Goal: Task Accomplishment & Management: Use online tool/utility

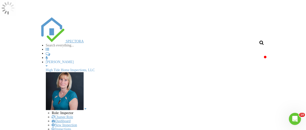
scroll to position [644, 316]
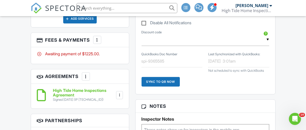
click at [98, 42] on div at bounding box center [97, 39] width 5 height 5
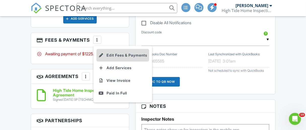
click at [134, 58] on li "Edit Fees & Payments" at bounding box center [122, 55] width 53 height 13
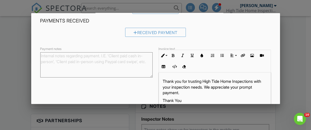
scroll to position [143, 0]
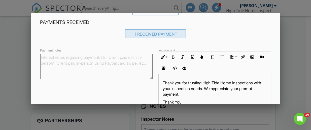
click at [163, 34] on div "Received Payment" at bounding box center [155, 33] width 61 height 9
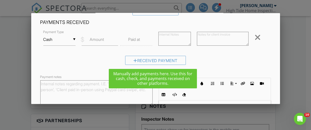
click at [72, 41] on input "Cash" at bounding box center [59, 39] width 32 height 12
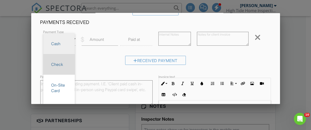
click at [62, 65] on span "Check" at bounding box center [58, 64] width 23 height 13
type input "Check"
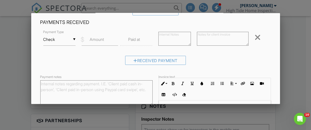
click at [95, 41] on label "Amount" at bounding box center [97, 39] width 14 height 6
click at [95, 41] on input "Amount" at bounding box center [100, 39] width 36 height 12
type input "1225.00"
click at [138, 39] on label "Paid at" at bounding box center [134, 39] width 12 height 6
click at [135, 38] on label "Paid at" at bounding box center [134, 39] width 12 height 6
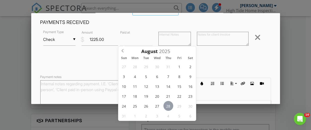
type input "08/28/2025 12:00 PM"
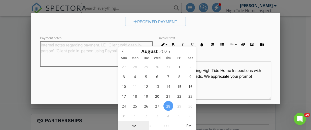
scroll to position [201, 0]
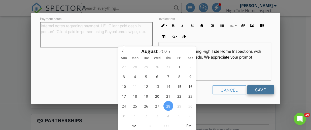
click at [262, 90] on input "Save" at bounding box center [260, 89] width 27 height 9
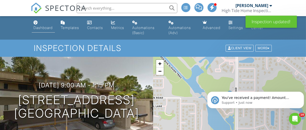
click at [48, 27] on div "Dashboard" at bounding box center [43, 27] width 19 height 4
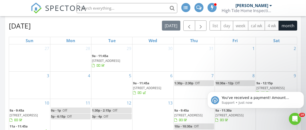
scroll to position [219, 0]
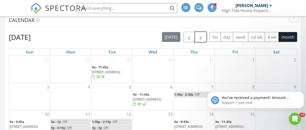
click at [202, 38] on span "button" at bounding box center [200, 37] width 6 height 6
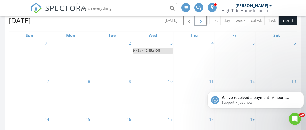
scroll to position [233, 0]
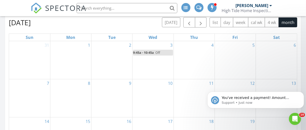
click at [117, 51] on div at bounding box center [111, 53] width 41 height 8
click at [116, 54] on div at bounding box center [111, 53] width 41 height 8
click at [113, 57] on div "2" at bounding box center [111, 60] width 41 height 38
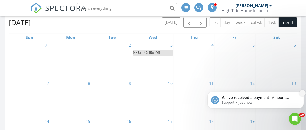
click at [302, 91] on icon "Dismiss notification" at bounding box center [302, 92] width 3 height 3
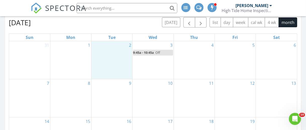
click at [101, 58] on div "2" at bounding box center [111, 60] width 41 height 38
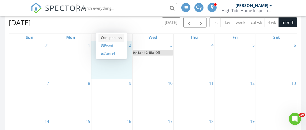
click at [107, 34] on link "Inspection" at bounding box center [111, 38] width 26 height 8
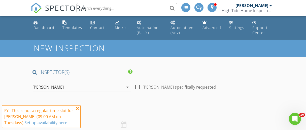
click at [78, 108] on icon at bounding box center [78, 108] width 4 height 4
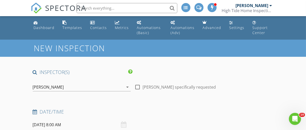
click at [137, 86] on div at bounding box center [137, 87] width 9 height 9
checkbox input "true"
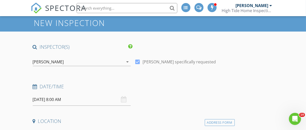
scroll to position [27, 0]
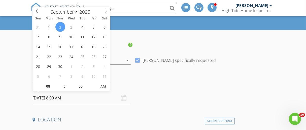
click at [59, 100] on input "[DATE] 8:00 AM" at bounding box center [82, 98] width 98 height 12
type input "09"
type input "[DATE] 9:00 AM"
click at [62, 82] on span at bounding box center [62, 83] width 4 height 5
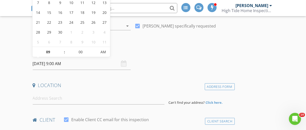
scroll to position [64, 0]
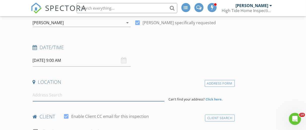
click at [49, 97] on input at bounding box center [99, 95] width 132 height 12
click at [48, 91] on input at bounding box center [99, 95] width 132 height 12
paste input "11223 Spring Gate Trl, Bradenton, FL 34211"
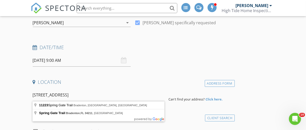
type input "11223 Spring Gate Trail, Bradenton, FL, USA"
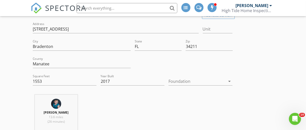
scroll to position [132, 0]
click at [207, 78] on div at bounding box center [196, 80] width 57 height 8
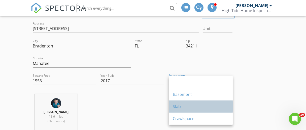
click at [177, 101] on div "Slab" at bounding box center [201, 106] width 56 height 12
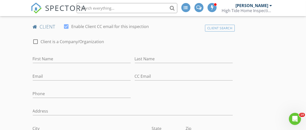
scroll to position [268, 0]
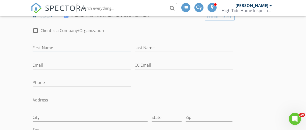
click at [71, 46] on input "First Name" at bounding box center [82, 48] width 98 height 8
type input "[PERSON_NAME]"
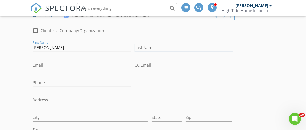
click at [156, 46] on input "Last Name" at bounding box center [184, 48] width 98 height 8
type input "b"
type input "[PERSON_NAME]"
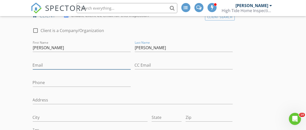
click at [44, 64] on input "Email" at bounding box center [82, 65] width 98 height 8
type input "BozzyandPetey@icloud.com"
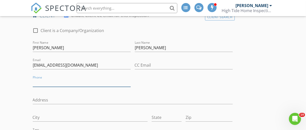
click at [56, 80] on input "Phone" at bounding box center [82, 82] width 98 height 8
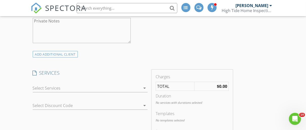
scroll to position [433, 0]
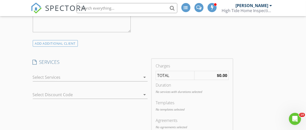
type input "[PHONE_NUMBER]"
click at [142, 74] on icon "arrow_drop_down" at bounding box center [144, 77] width 6 height 6
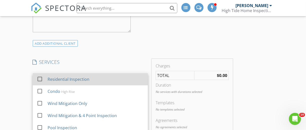
click at [44, 77] on div "check_box_outline_blank" at bounding box center [41, 78] width 8 height 6
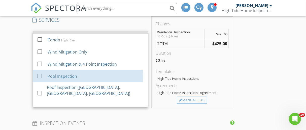
scroll to position [9, 0]
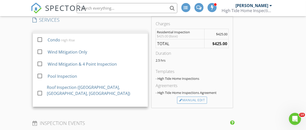
click at [19, 89] on div "New Inspection INSPECTOR(S) check_box Joanna Furuglyas PRIMARY Joanna Furuglyas…" at bounding box center [153, 108] width 306 height 1087
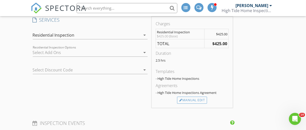
click at [82, 48] on div at bounding box center [87, 52] width 108 height 8
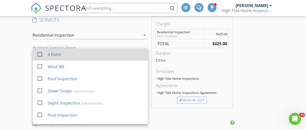
click at [39, 52] on div at bounding box center [39, 54] width 9 height 9
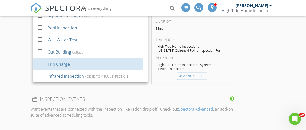
scroll to position [521, 0]
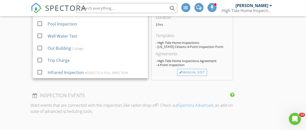
click at [117, 84] on div "INSPECTOR(S) check_box Joanna Furuglyas PRIMARY Joanna Furuglyas arrow_drop_dow…" at bounding box center [133, 65] width 204 height 1034
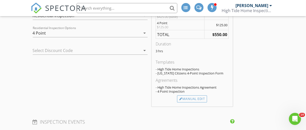
scroll to position [477, 0]
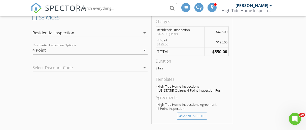
click at [145, 48] on icon "arrow_drop_down" at bounding box center [144, 50] width 6 height 6
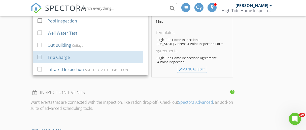
scroll to position [528, 0]
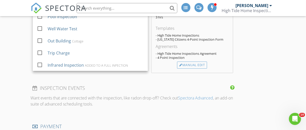
click at [129, 76] on div "INSPECTOR(S) check_box Joanna Furuglyas PRIMARY Joanna Furuglyas arrow_drop_dow…" at bounding box center [133, 58] width 204 height 1034
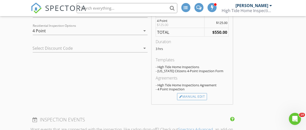
scroll to position [503, 0]
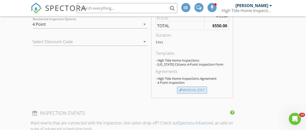
click at [196, 88] on div "Manual Edit" at bounding box center [192, 89] width 30 height 7
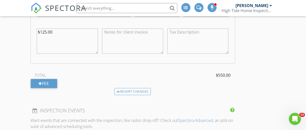
scroll to position [621, 0]
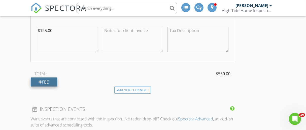
click at [39, 81] on div at bounding box center [41, 82] width 4 height 4
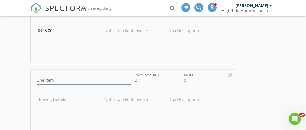
click at [65, 78] on input "Line Item" at bounding box center [84, 80] width 94 height 8
type input "c"
type input "Coastal Pest Control (Termite)"
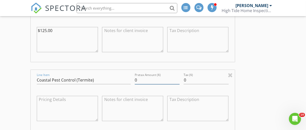
click at [143, 78] on input "0" at bounding box center [157, 80] width 45 height 8
click at [143, 78] on input "Pretax Amount ($)" at bounding box center [157, 80] width 45 height 8
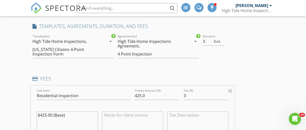
scroll to position [469, 0]
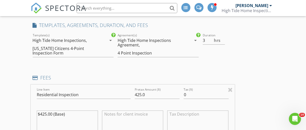
type input "125.00"
click at [97, 50] on div "[US_STATE] Citizens 4-Point Inspection Form" at bounding box center [66, 50] width 66 height 9
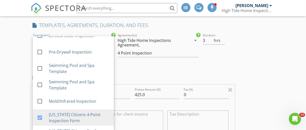
scroll to position [90, 0]
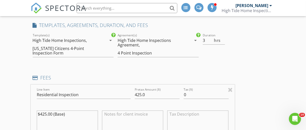
click at [158, 48] on div "High Tide Home Inspections Agreement, 4 Point Inspection" at bounding box center [154, 46] width 74 height 21
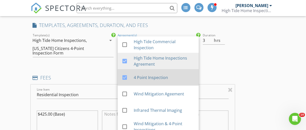
click at [124, 76] on div at bounding box center [124, 77] width 9 height 9
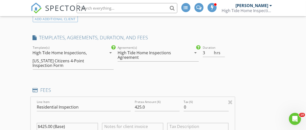
scroll to position [456, 0]
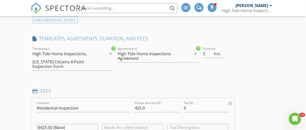
click at [91, 61] on div "Florida Citizens 4-Point Inspection Form" at bounding box center [66, 63] width 66 height 9
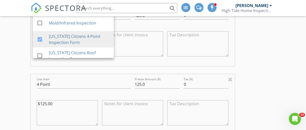
scroll to position [549, 0]
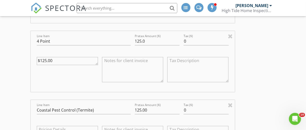
scroll to position [564, 0]
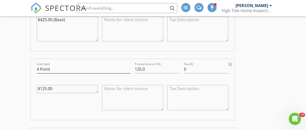
click at [60, 66] on input "4 Point" at bounding box center [84, 69] width 94 height 8
type input "4"
type input "Wind Mitigation"
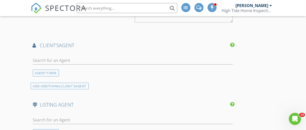
scroll to position [874, 0]
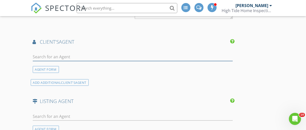
click at [63, 57] on input "text" at bounding box center [133, 57] width 200 height 8
type input "Meli"
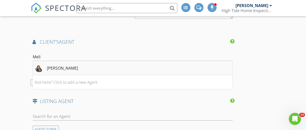
click at [131, 65] on li "Melissa Estep" at bounding box center [132, 68] width 199 height 14
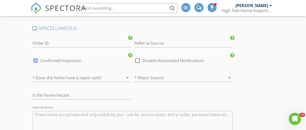
scroll to position [1167, 0]
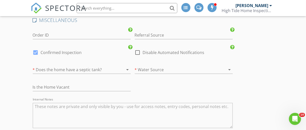
click at [137, 49] on div at bounding box center [137, 52] width 9 height 9
checkbox input "true"
click at [35, 49] on div at bounding box center [35, 52] width 9 height 9
checkbox input "false"
click at [107, 67] on div at bounding box center [75, 69] width 84 height 8
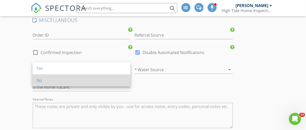
click at [43, 80] on div "No" at bounding box center [81, 80] width 90 height 6
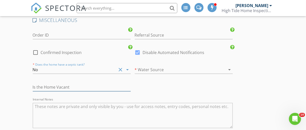
click at [72, 84] on input "text" at bounding box center [82, 87] width 98 height 8
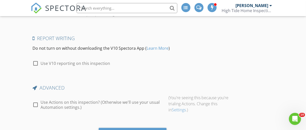
scroll to position [1343, 0]
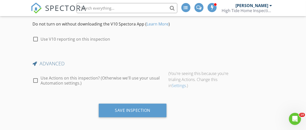
click at [35, 77] on div at bounding box center [35, 80] width 9 height 9
checkbox input "true"
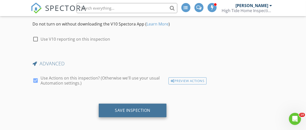
click at [148, 107] on div "Save Inspection" at bounding box center [132, 109] width 35 height 5
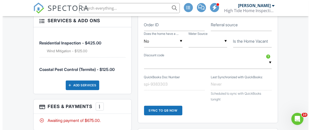
scroll to position [343, 0]
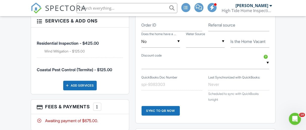
click at [89, 83] on div "Add Services" at bounding box center [79, 86] width 33 height 10
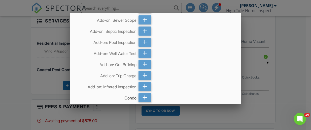
scroll to position [54, 0]
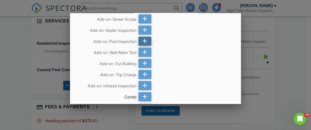
click at [143, 40] on icon at bounding box center [144, 40] width 5 height 9
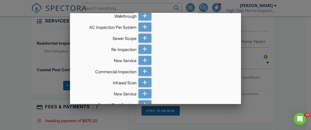
scroll to position [321, 0]
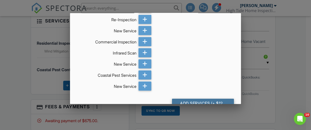
click at [207, 98] on div "Add Services (+ $125.0)" at bounding box center [203, 102] width 62 height 9
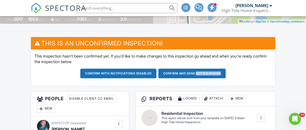
scroll to position [122, 0]
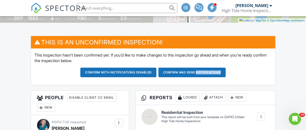
click at [156, 72] on button "Confirm and send notifications" at bounding box center [118, 72] width 76 height 10
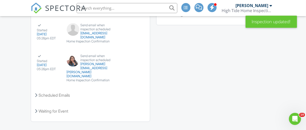
scroll to position [750, 0]
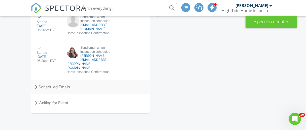
click at [51, 87] on div "Scheduled Emails" at bounding box center [90, 87] width 119 height 14
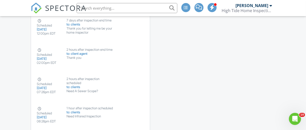
scroll to position [859, 0]
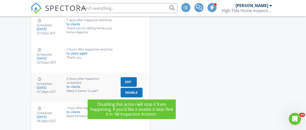
click at [126, 89] on button "Disable" at bounding box center [132, 93] width 22 height 10
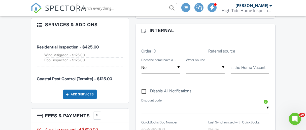
scroll to position [285, 0]
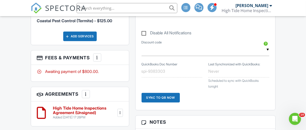
scroll to position [347, 0]
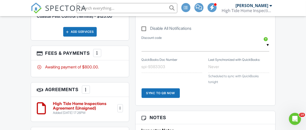
click at [97, 50] on div at bounding box center [97, 52] width 5 height 5
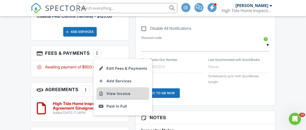
click at [127, 90] on li "View Invoice" at bounding box center [122, 93] width 53 height 13
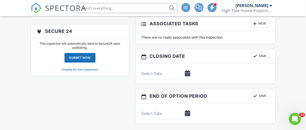
scroll to position [568, 0]
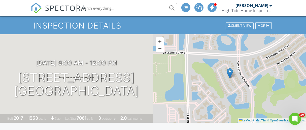
scroll to position [0, 0]
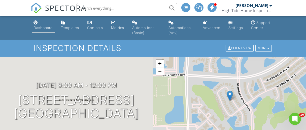
click at [45, 26] on div "Dashboard" at bounding box center [43, 27] width 19 height 4
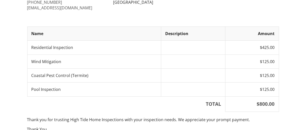
scroll to position [63, 0]
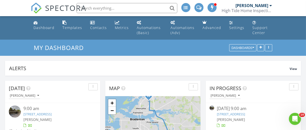
click at [52, 114] on link "[STREET_ADDRESS]" at bounding box center [37, 113] width 28 height 5
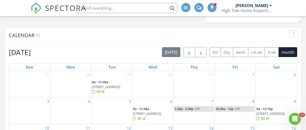
scroll to position [1, 0]
click at [202, 54] on span "button" at bounding box center [200, 52] width 6 height 6
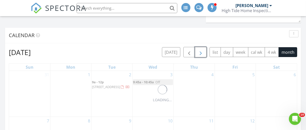
scroll to position [0, 0]
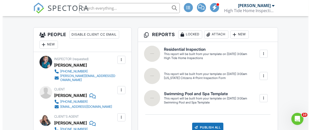
scroll to position [131, 0]
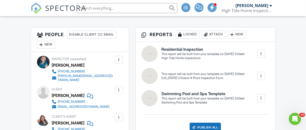
click at [118, 89] on div at bounding box center [118, 89] width 5 height 5
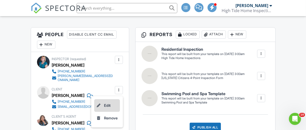
click at [108, 104] on li "Edit" at bounding box center [107, 105] width 26 height 13
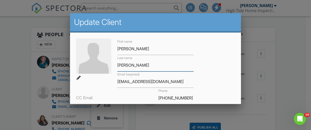
click at [131, 64] on input "Barett" at bounding box center [155, 65] width 76 height 12
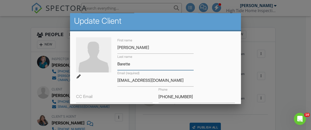
scroll to position [0, 0]
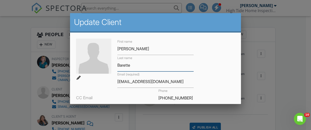
click at [122, 65] on input "Barette" at bounding box center [155, 65] width 76 height 12
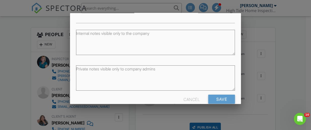
scroll to position [143, 0]
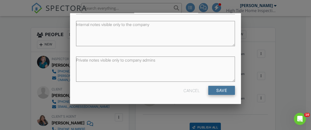
type input "Barrette"
click at [221, 89] on input "Save" at bounding box center [221, 90] width 27 height 9
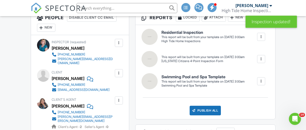
click at [119, 72] on div at bounding box center [118, 72] width 5 height 5
click at [110, 88] on li "Edit" at bounding box center [107, 88] width 26 height 13
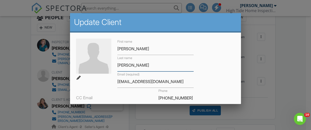
click at [137, 65] on input "Barrette" at bounding box center [155, 65] width 76 height 12
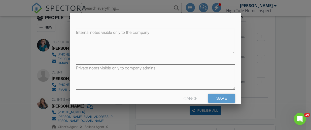
scroll to position [143, 0]
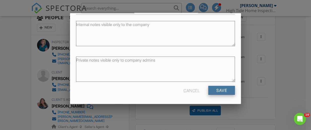
type input "Barrett"
click at [218, 90] on input "Save" at bounding box center [221, 90] width 27 height 9
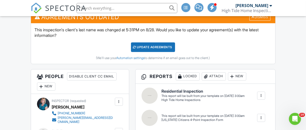
scroll to position [140, 0]
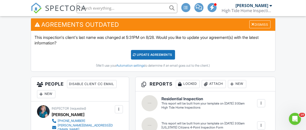
click at [148, 53] on div "Update Agreements" at bounding box center [153, 55] width 44 height 10
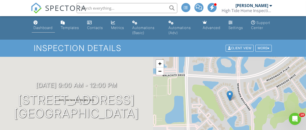
click at [41, 27] on div "Dashboard" at bounding box center [43, 27] width 19 height 4
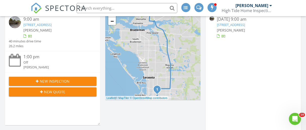
scroll to position [75, 0]
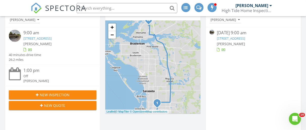
click at [52, 37] on link "[STREET_ADDRESS]" at bounding box center [37, 38] width 28 height 5
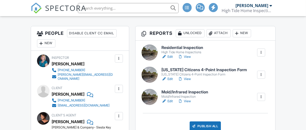
scroll to position [143, 0]
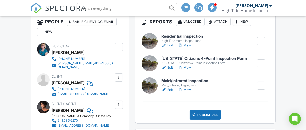
click at [260, 85] on div at bounding box center [260, 85] width 5 height 5
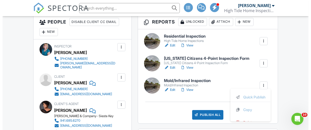
scroll to position [0, 0]
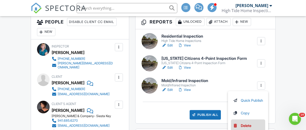
click at [246, 125] on div "Delete" at bounding box center [246, 126] width 11 height 6
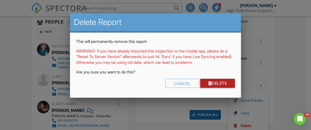
click at [217, 85] on link "Delete" at bounding box center [217, 82] width 35 height 9
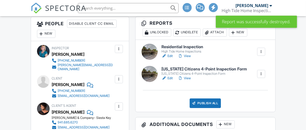
scroll to position [141, 0]
click at [189, 69] on h6 "[US_STATE] Citizens 4-Point Inspection Form" at bounding box center [204, 69] width 85 height 5
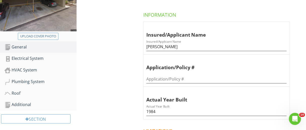
scroll to position [108, 0]
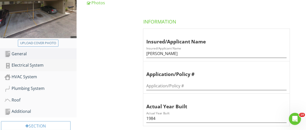
click at [31, 63] on div "Electrical System" at bounding box center [41, 65] width 72 height 7
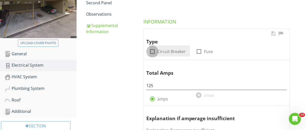
click at [151, 50] on div at bounding box center [152, 51] width 9 height 9
checkbox input "true"
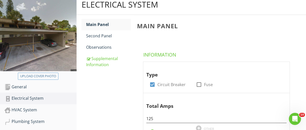
scroll to position [70, 0]
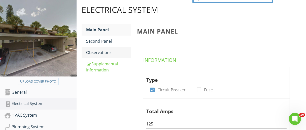
click at [97, 51] on div "Observations" at bounding box center [108, 52] width 45 height 6
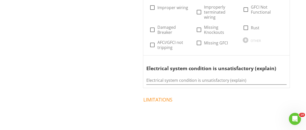
scroll to position [296, 0]
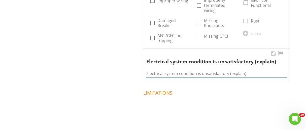
click at [151, 72] on input "Electrical system condition is unsatisfactory (explain)" at bounding box center [216, 73] width 140 height 8
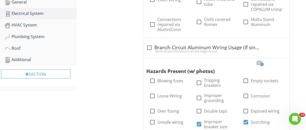
scroll to position [164, 0]
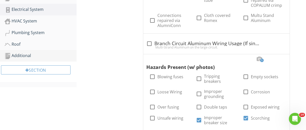
type input "Evidence of overheating on the AC Breaker, 12 gauge wire on 15 amp breaker."
click at [23, 54] on div "Additional" at bounding box center [41, 55] width 72 height 7
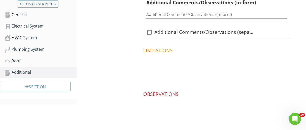
scroll to position [116, 0]
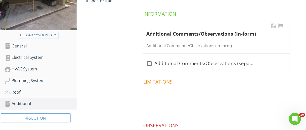
click at [153, 44] on input "Additional Comments/Observations (in-form)" at bounding box center [216, 46] width 140 height 8
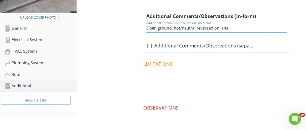
scroll to position [136, 0]
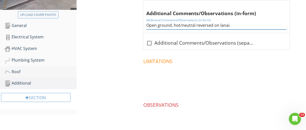
type input "Open ground, hot/neutral reversed on lanai."
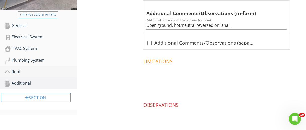
click at [21, 71] on div "Roof" at bounding box center [41, 71] width 72 height 7
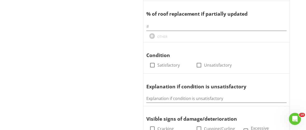
scroll to position [404, 0]
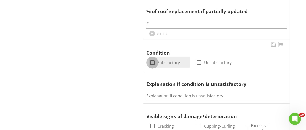
click at [150, 63] on div at bounding box center [152, 62] width 9 height 9
checkbox input "true"
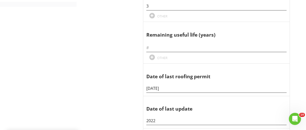
scroll to position [244, 0]
click at [149, 45] on input "text" at bounding box center [216, 48] width 140 height 8
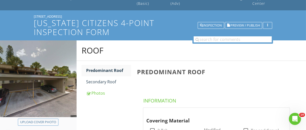
scroll to position [24, 0]
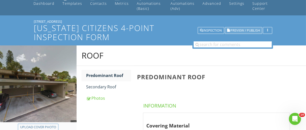
type input "17"
click at [246, 31] on span "Preview / Publish" at bounding box center [244, 30] width 29 height 3
